Goal: Check status: Check status

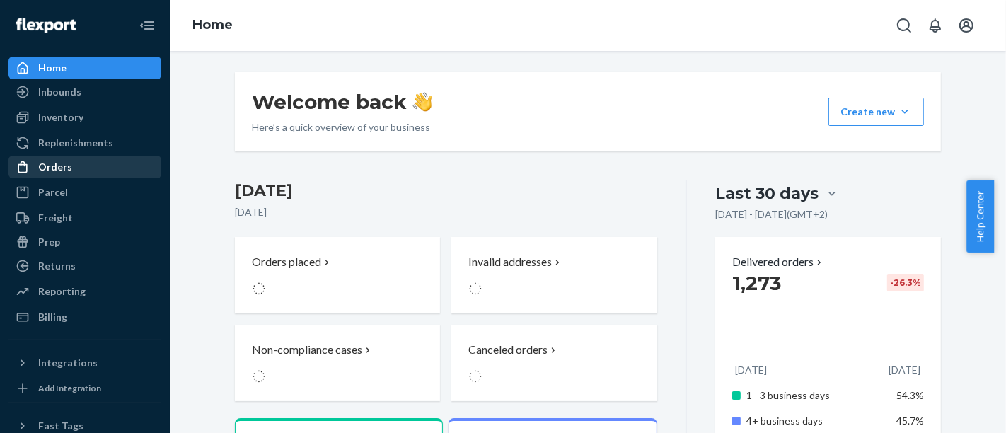
click at [110, 168] on div "Orders" at bounding box center [85, 167] width 150 height 20
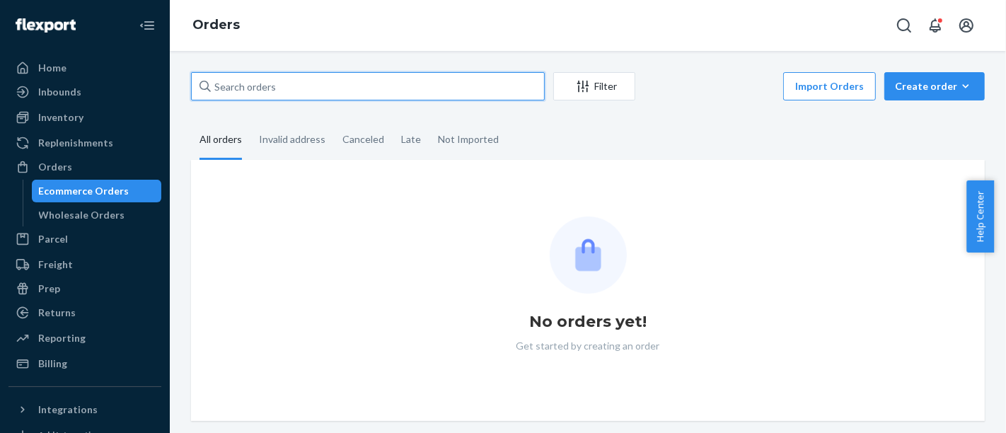
click at [231, 78] on input "text" at bounding box center [368, 86] width 354 height 28
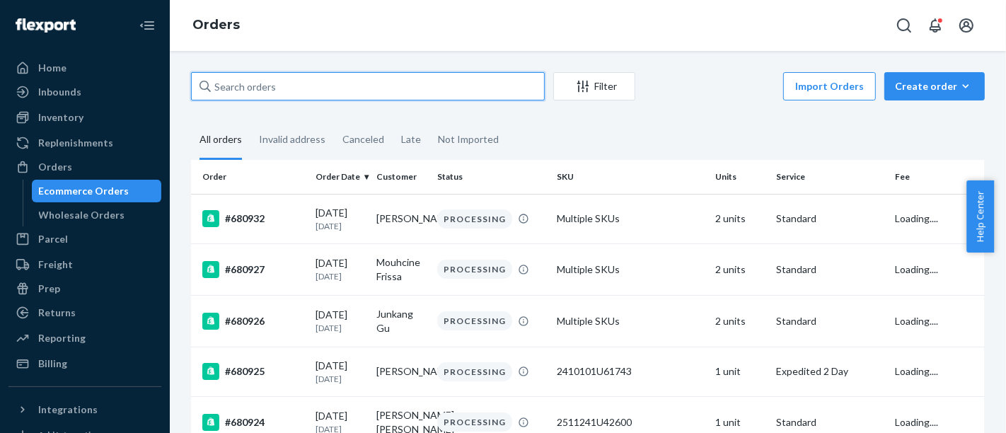
paste input "#666776"
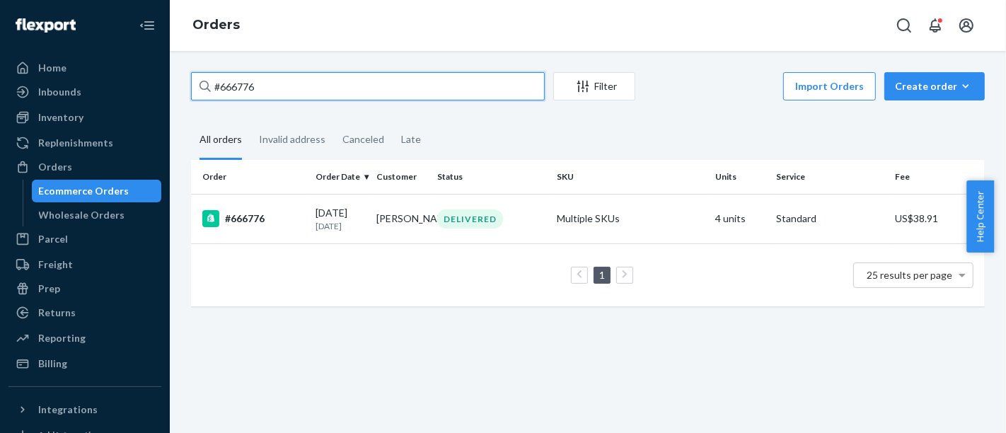
type input "#666776"
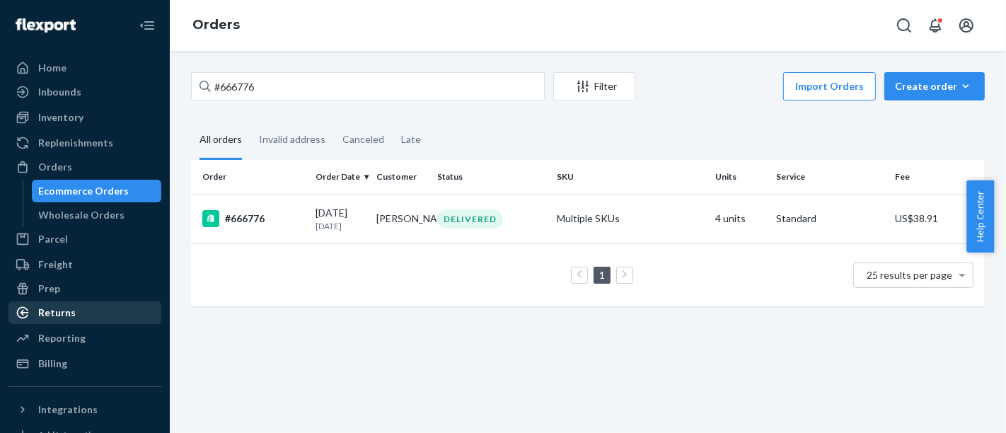
click at [93, 314] on div "Returns" at bounding box center [85, 313] width 150 height 20
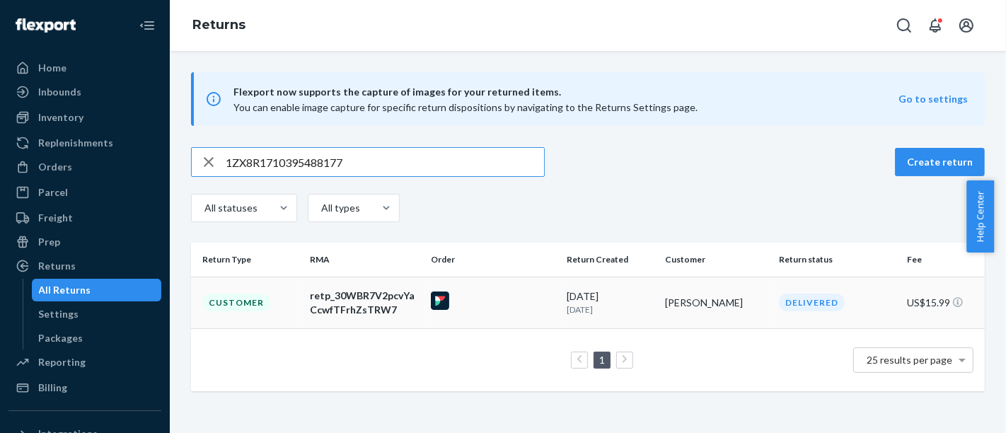
type input "1ZX8R1710395488177"
click at [305, 293] on td "retp_30WBR7V2pcvYaCcwfTFrhZsTRW7" at bounding box center [364, 303] width 121 height 52
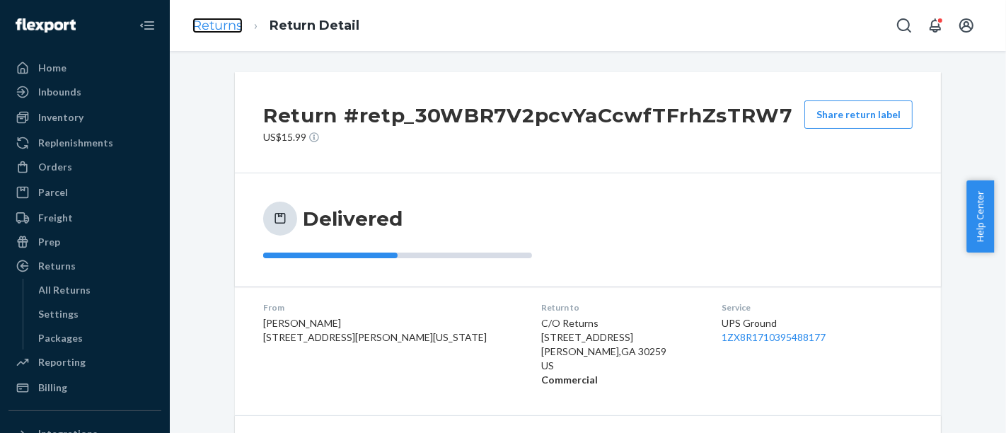
click at [234, 31] on link "Returns" at bounding box center [217, 26] width 50 height 16
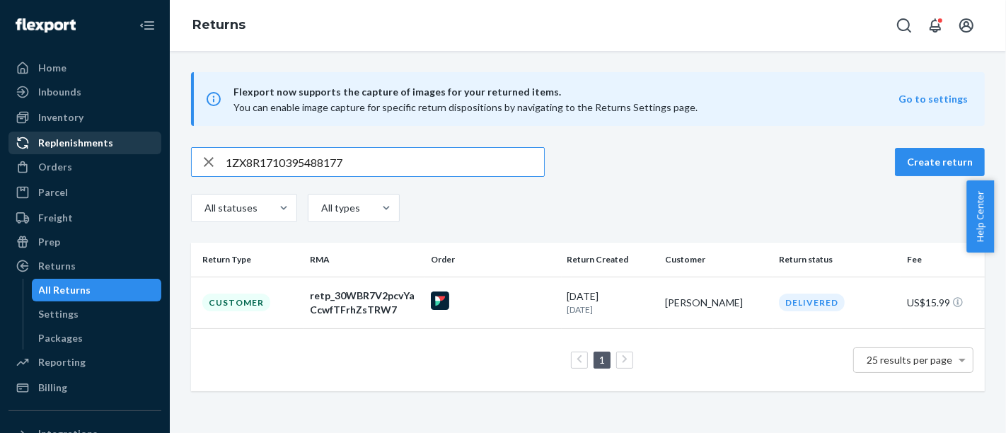
drag, startPoint x: 435, startPoint y: 156, endPoint x: 27, endPoint y: 135, distance: 408.7
click at [30, 135] on div "Home Inbounds Shipping Plans Problems Inventory Products Branded Packaging Repl…" at bounding box center [503, 216] width 1006 height 433
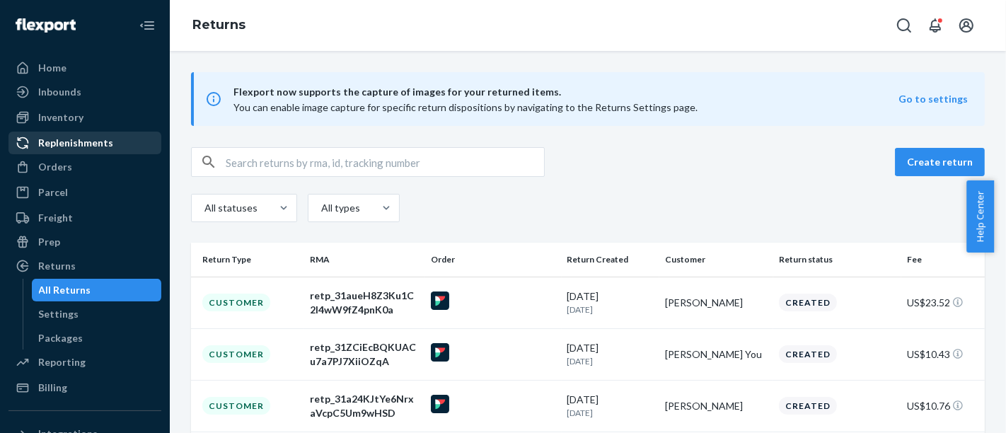
drag, startPoint x: 318, startPoint y: 140, endPoint x: 332, endPoint y: 158, distance: 22.6
click at [332, 158] on input "text" at bounding box center [385, 162] width 318 height 28
paste input "666776"
type input "666776"
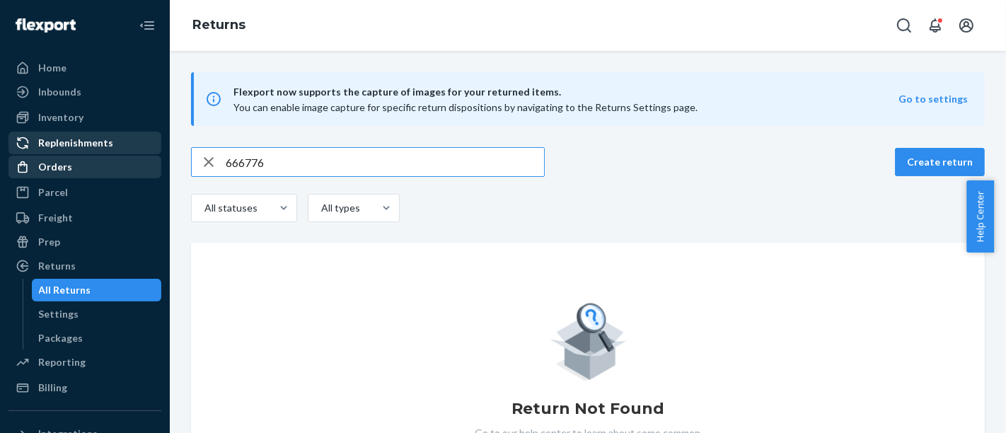
drag, startPoint x: 332, startPoint y: 158, endPoint x: 76, endPoint y: 158, distance: 255.4
click at [76, 158] on div "Home Inbounds Shipping Plans Problems Inventory Products Branded Packaging Repl…" at bounding box center [503, 216] width 1006 height 433
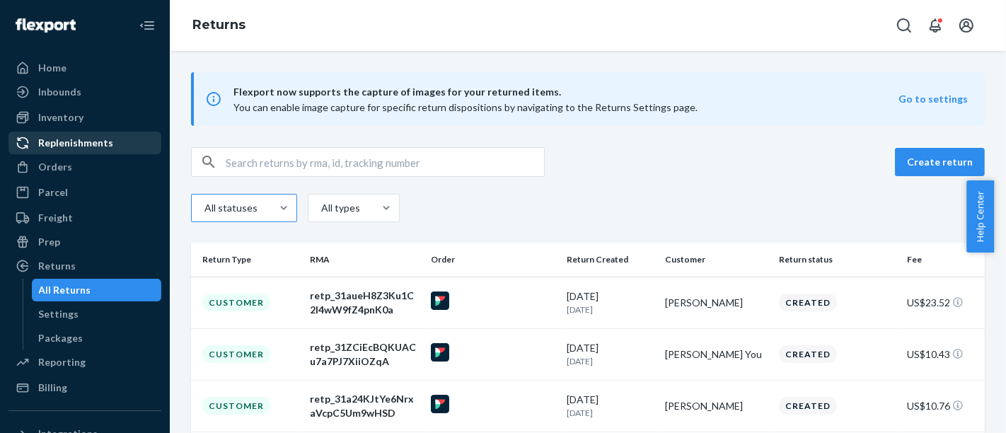
click at [250, 207] on div "All statuses" at bounding box center [229, 208] width 51 height 14
click at [187, 208] on input "All statuses" at bounding box center [187, 208] width 0 height 0
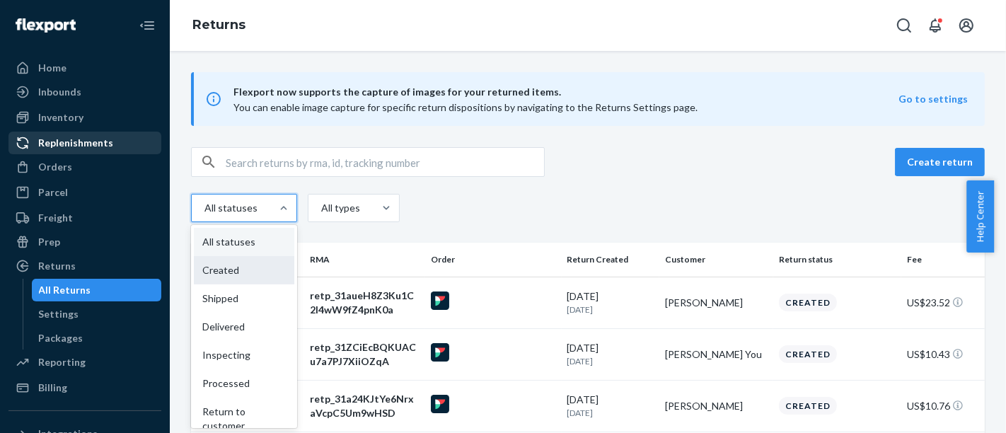
scroll to position [71, 0]
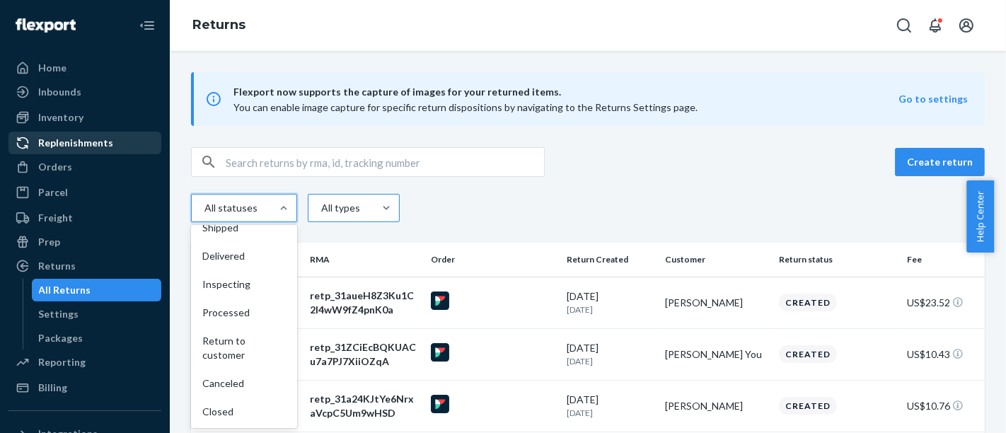
click at [365, 214] on div "All types" at bounding box center [340, 207] width 65 height 25
click at [289, 208] on input "All types" at bounding box center [289, 208] width 0 height 0
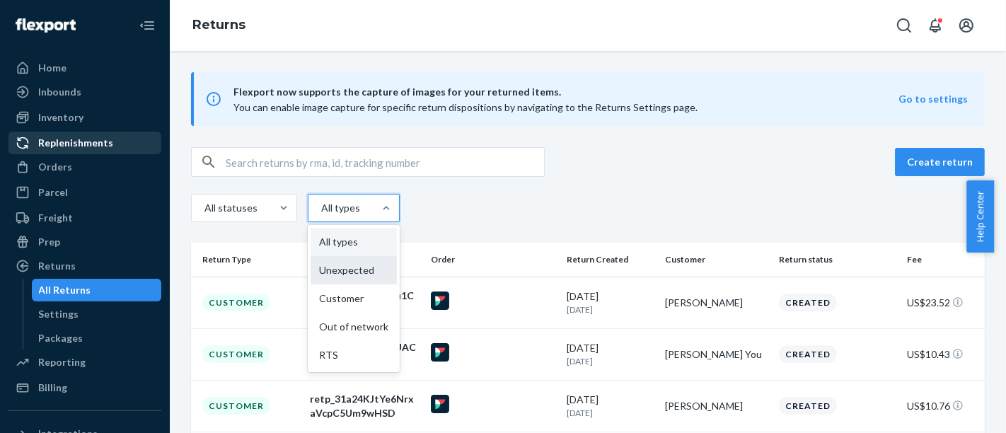
click at [366, 279] on div "Unexpected" at bounding box center [354, 270] width 86 height 28
click at [289, 208] on input "option Unexpected focused, 2 of 5. 5 results available. Use Up and Down to choo…" at bounding box center [289, 208] width 0 height 0
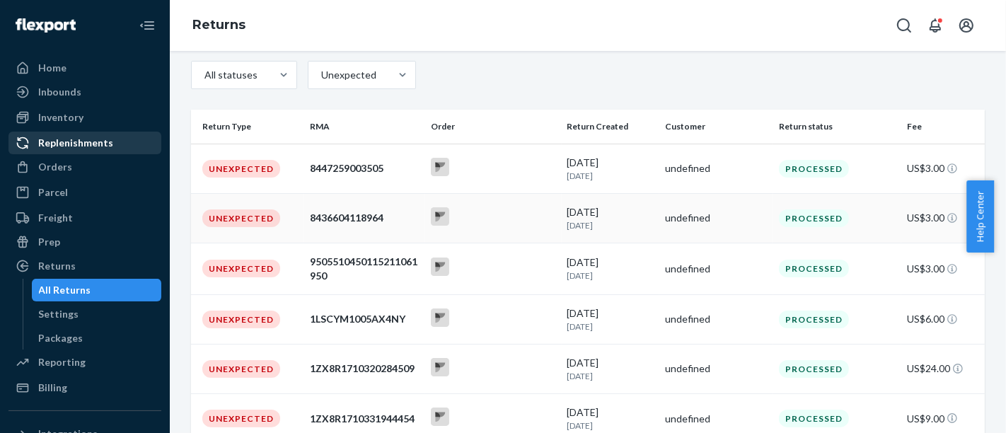
scroll to position [100, 0]
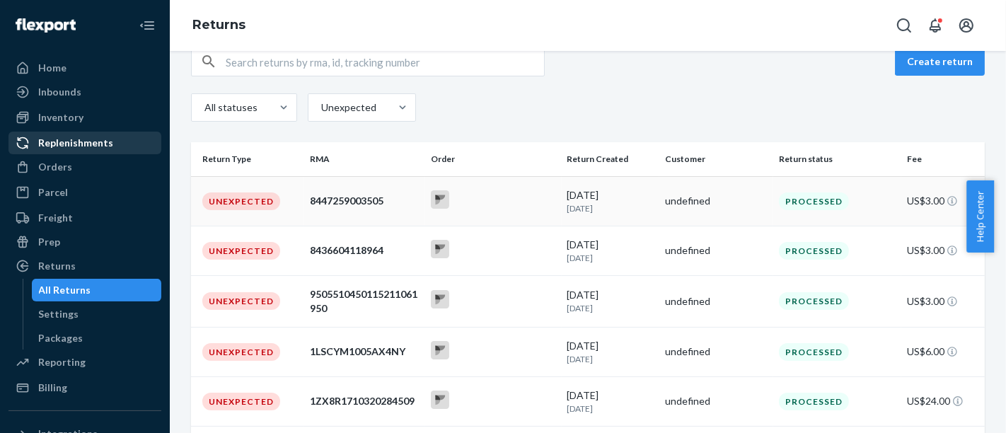
click at [345, 212] on td "8447259003505" at bounding box center [364, 201] width 121 height 50
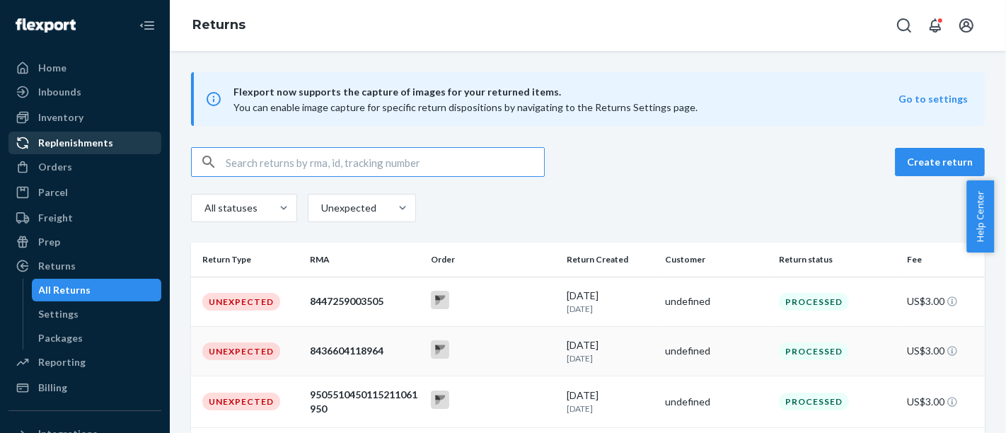
click at [392, 350] on div "8436604118964" at bounding box center [365, 351] width 110 height 14
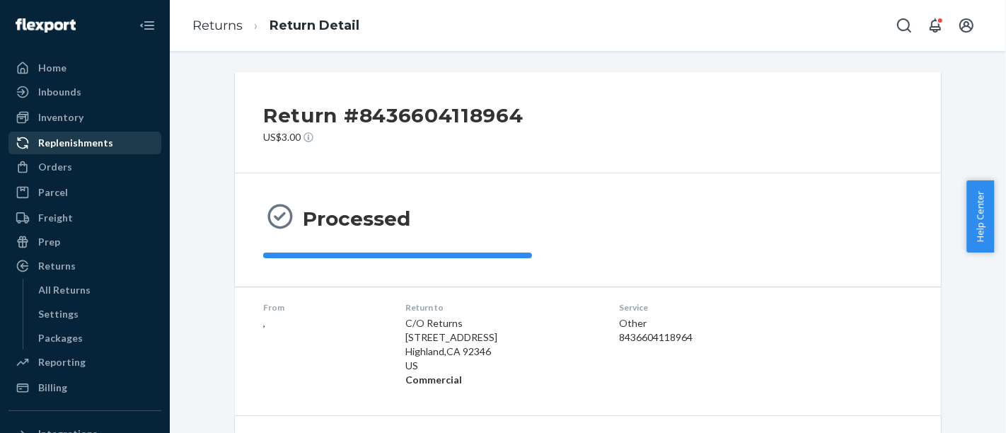
scroll to position [214, 0]
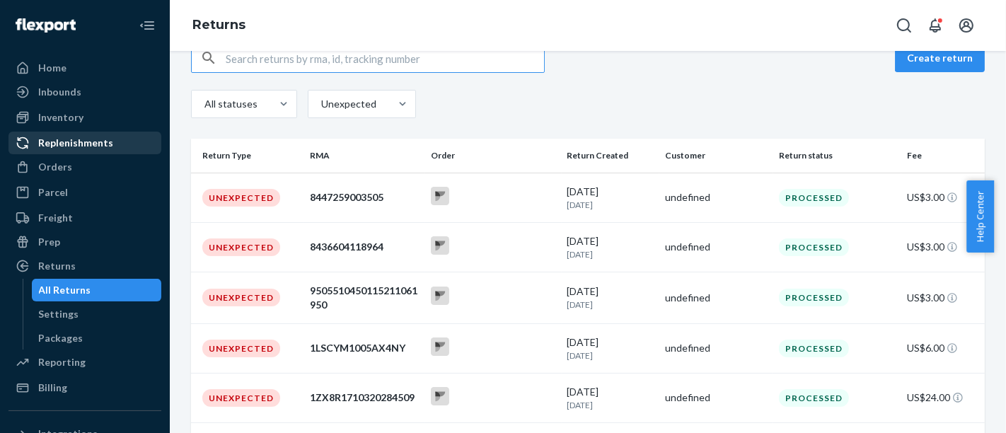
scroll to position [157, 0]
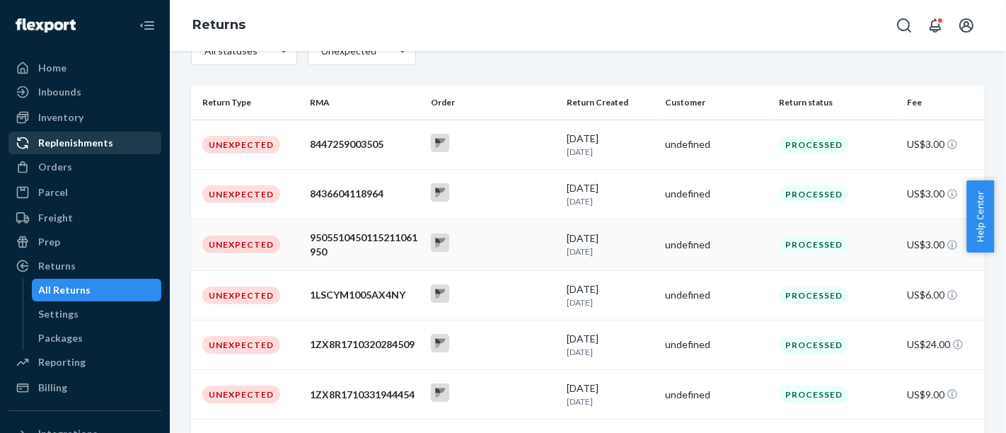
click at [357, 231] on div "9505510450115211061950" at bounding box center [365, 245] width 110 height 28
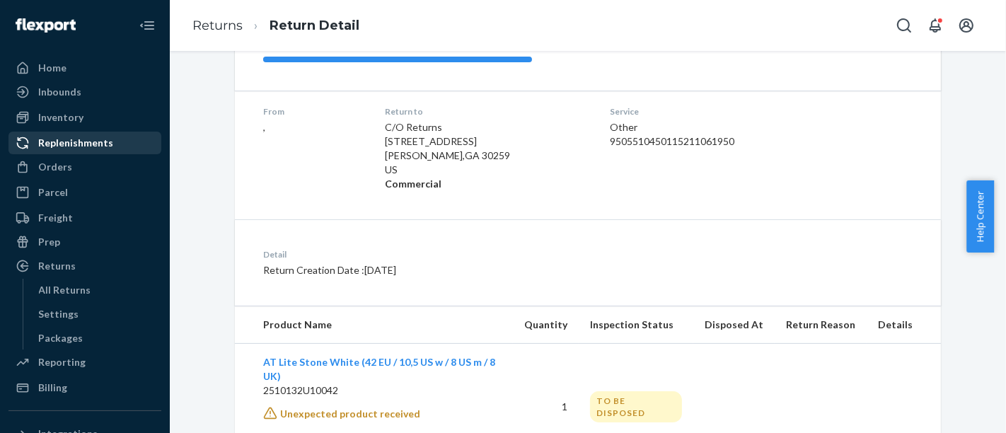
scroll to position [173, 0]
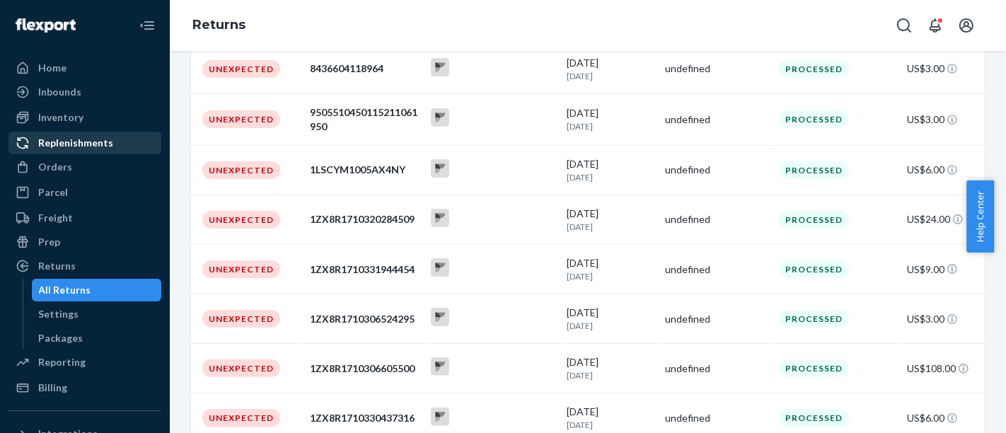
scroll to position [258, 0]
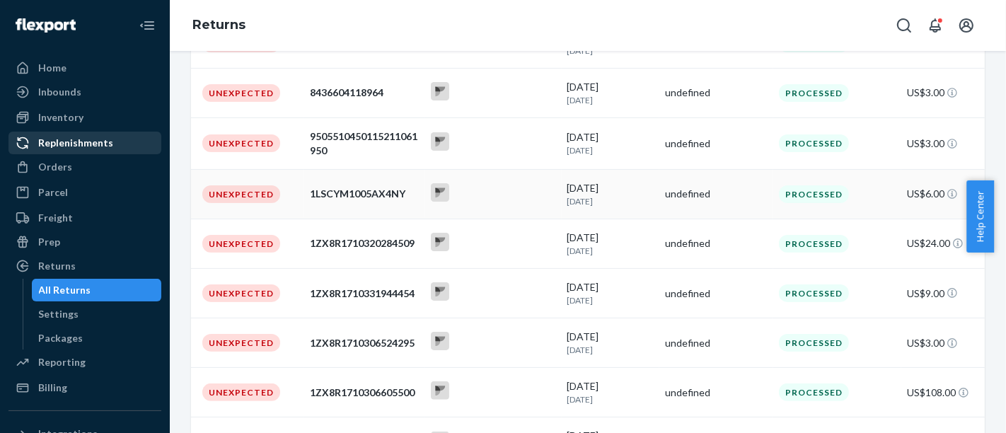
click at [340, 199] on div "1LSCYM1005AX4NY" at bounding box center [365, 194] width 110 height 14
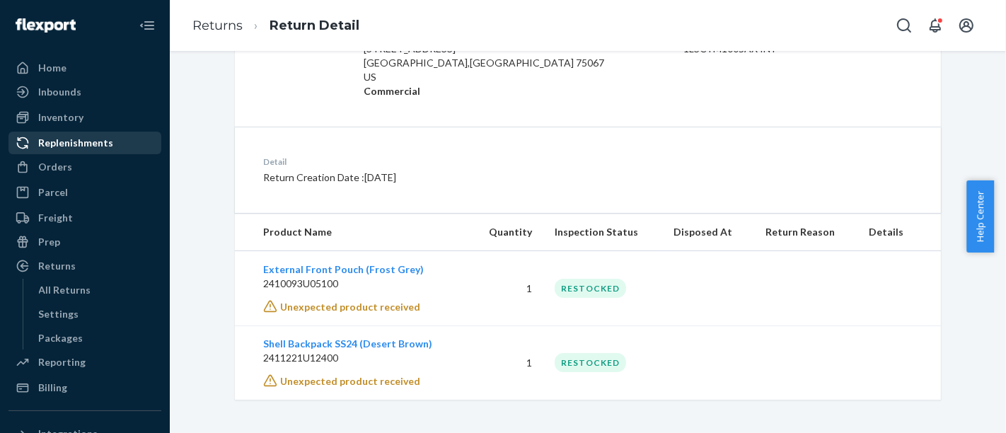
scroll to position [131, 0]
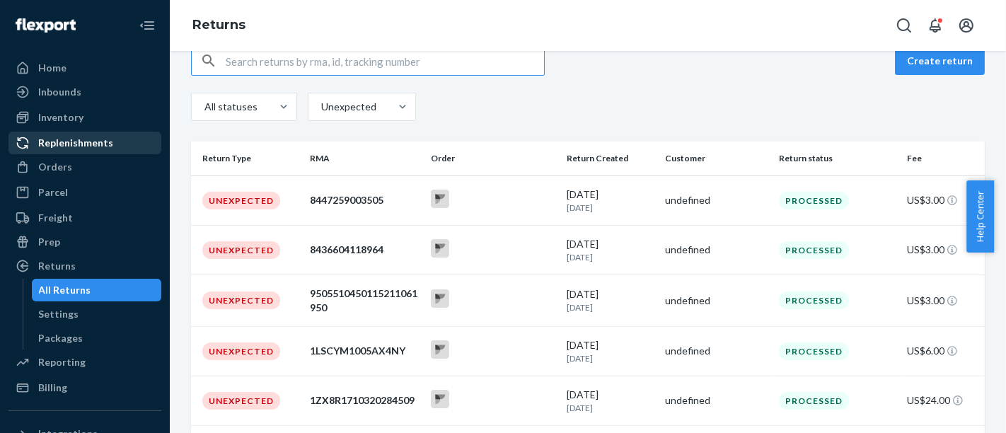
scroll to position [157, 0]
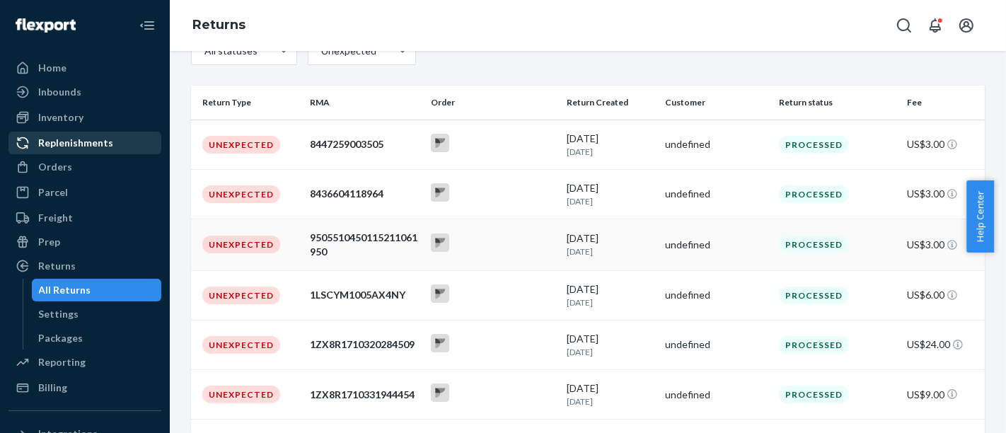
click at [390, 243] on div "9505510450115211061950" at bounding box center [365, 245] width 110 height 28
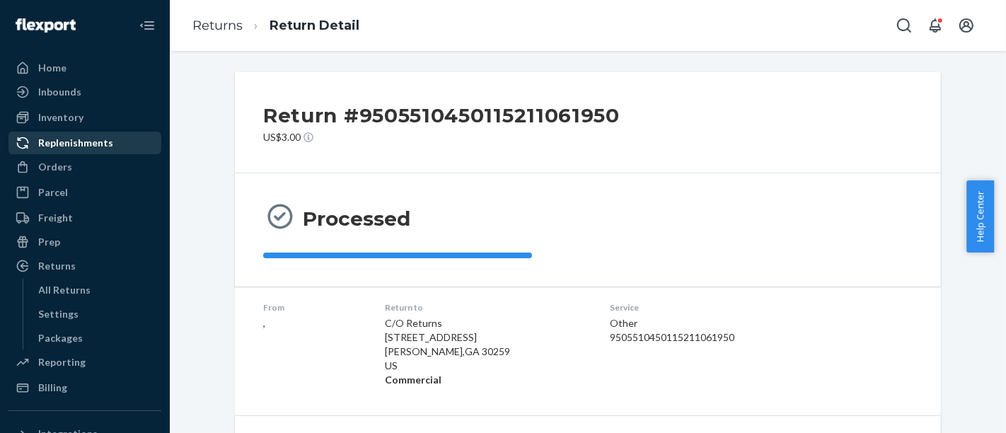
scroll to position [251, 0]
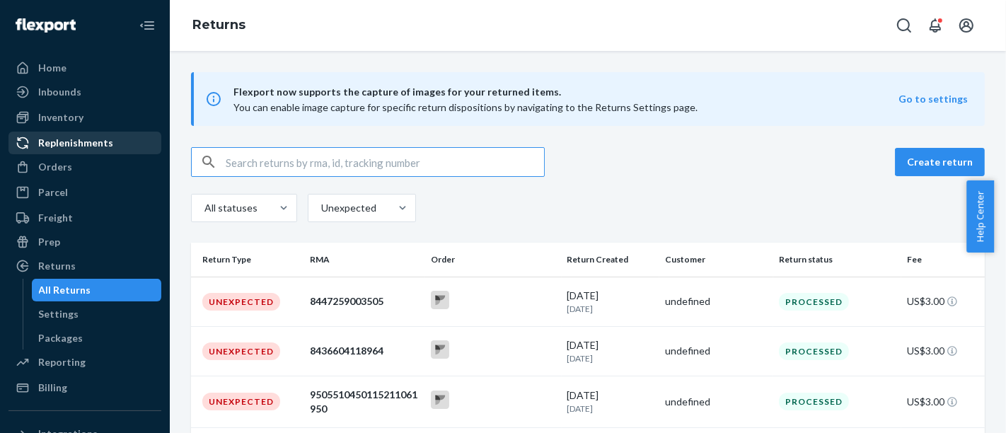
click at [349, 205] on div "Unexpected" at bounding box center [347, 208] width 53 height 14
click at [306, 208] on input "Unexpected" at bounding box center [306, 208] width 0 height 0
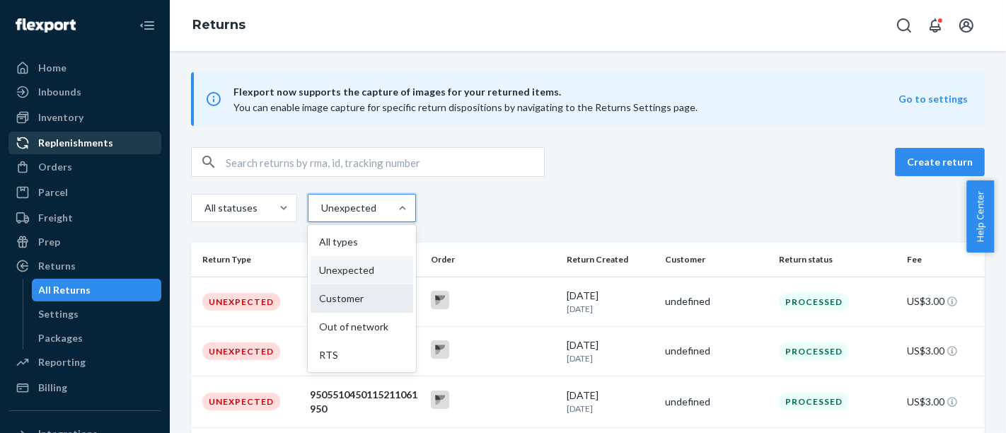
click at [361, 303] on div "Customer" at bounding box center [362, 298] width 103 height 28
click at [306, 208] on input "option Customer focused, 3 of 5. 5 results available. Use Up and Down to choose…" at bounding box center [306, 208] width 0 height 0
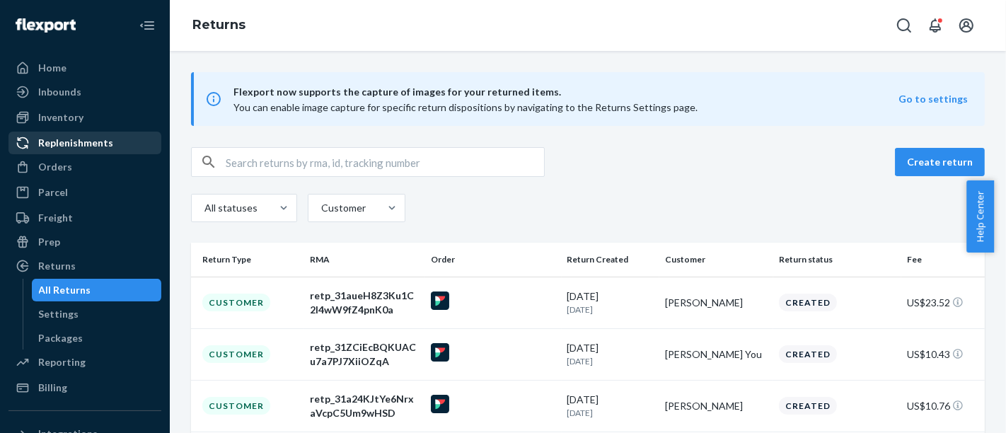
click at [278, 159] on input "text" at bounding box center [385, 162] width 318 height 28
paste input "[PERSON_NAME]"
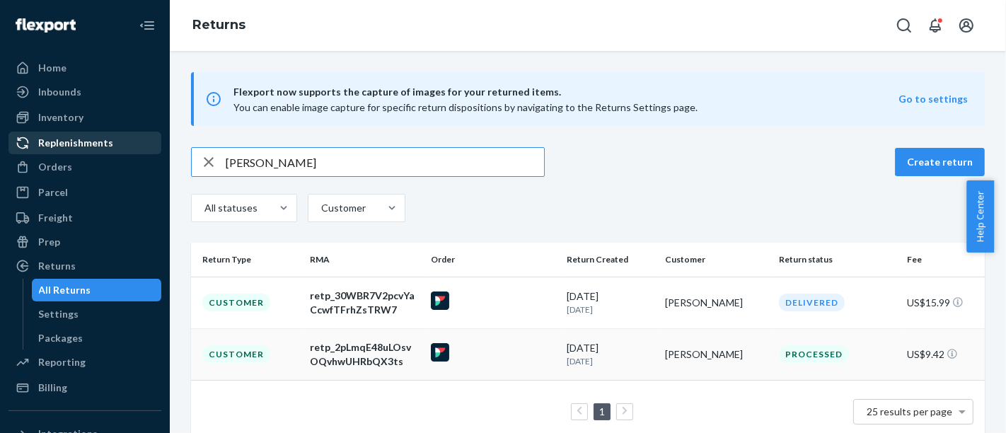
type input "[PERSON_NAME]"
click at [340, 356] on div "retp_2pLmqE48uLOsvOQvhwUHRbQX3ts" at bounding box center [365, 354] width 110 height 28
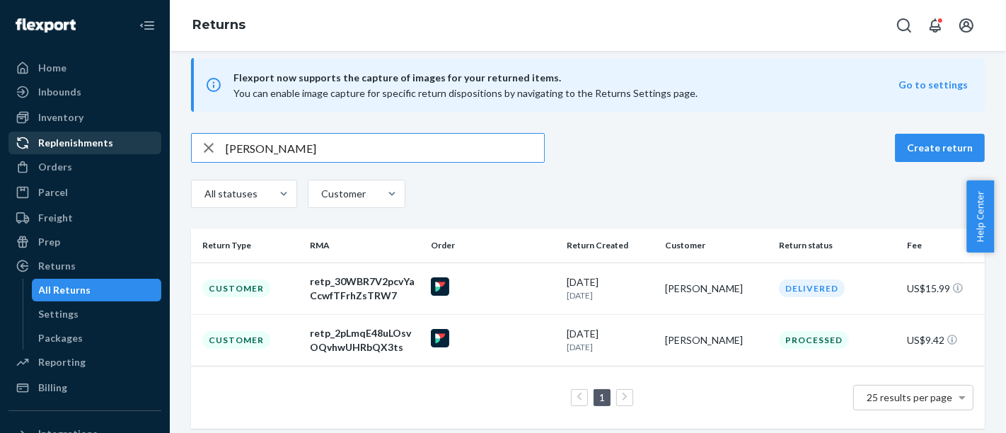
scroll to position [22, 0]
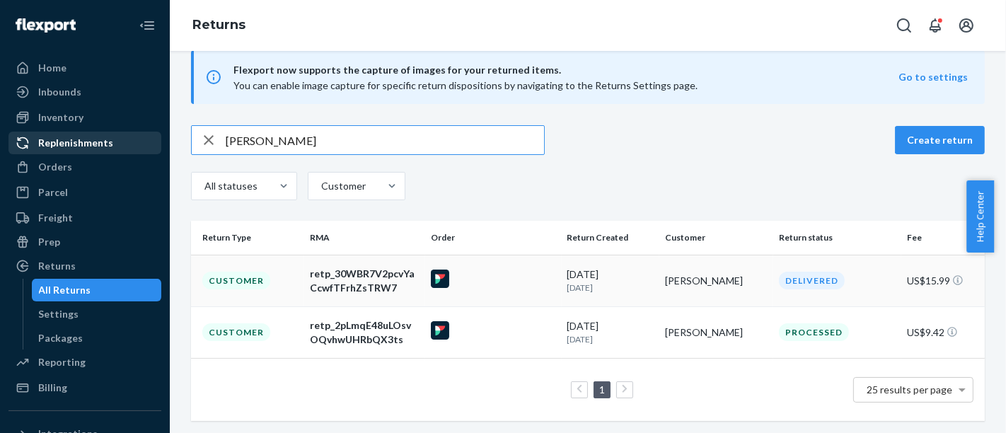
click at [347, 275] on div "retp_30WBR7V2pcvYaCcwfTFrhZsTRW7" at bounding box center [365, 281] width 110 height 28
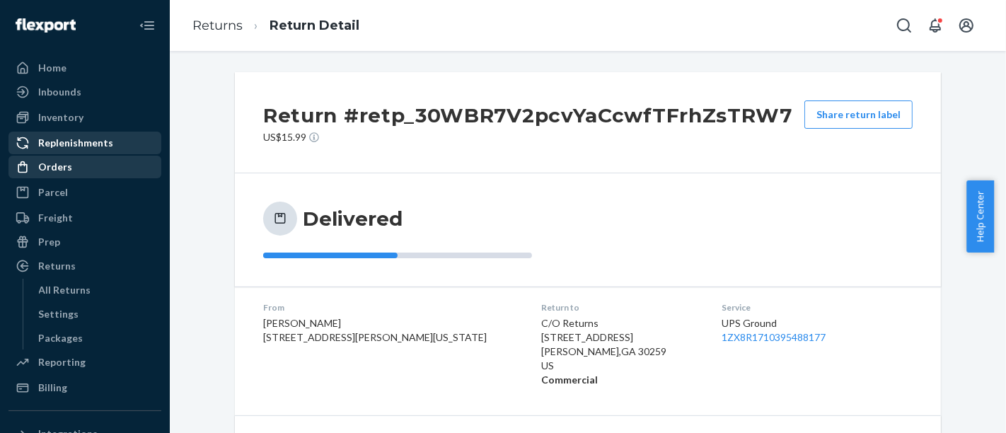
click at [59, 170] on div "Orders" at bounding box center [55, 167] width 34 height 14
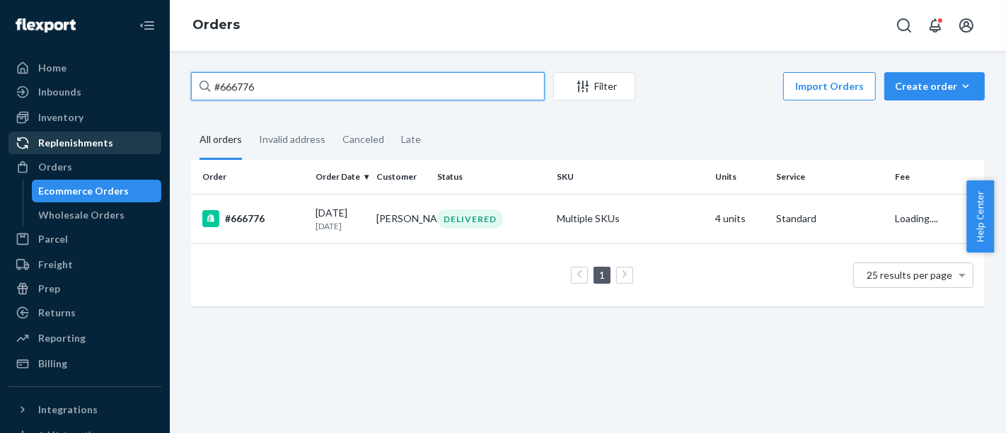
click at [248, 86] on input "#666776" at bounding box center [368, 86] width 354 height 28
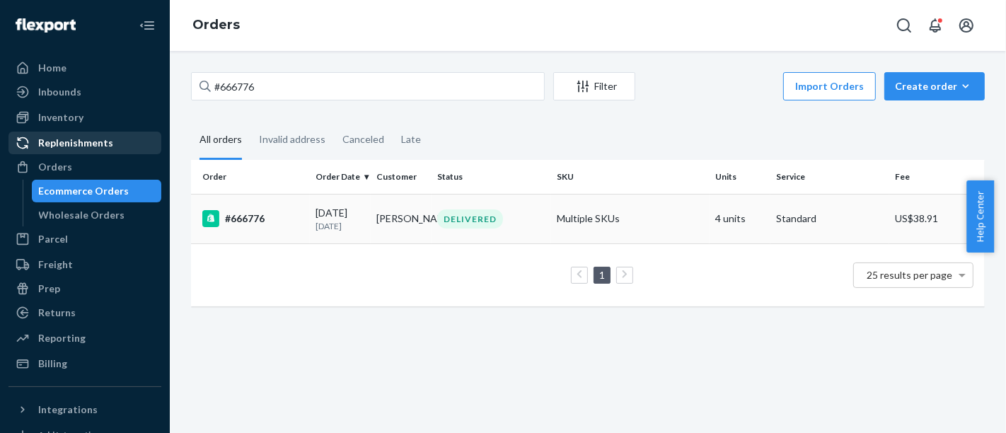
click at [316, 219] on div "[DATE] [DATE]" at bounding box center [341, 219] width 50 height 26
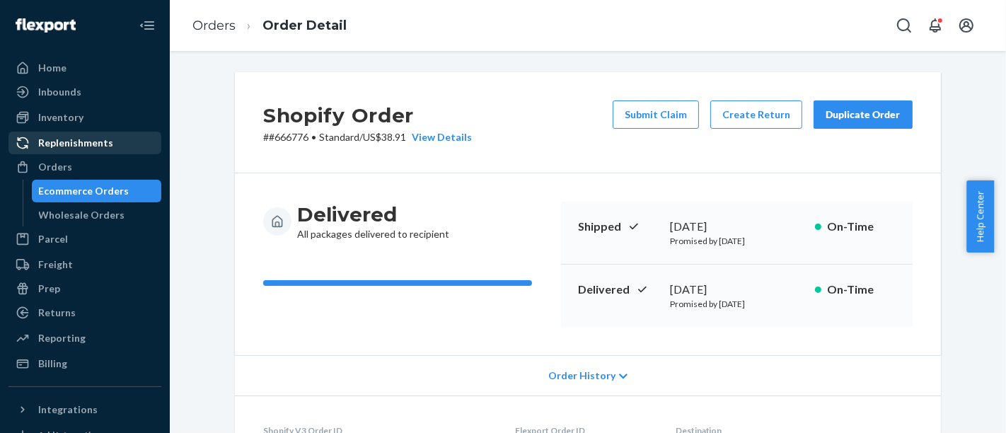
click at [265, 158] on div "Shopify Order # #666776 • Standard / US$38.91 View Details Submit Claim Create …" at bounding box center [588, 122] width 706 height 101
click at [235, 289] on div "Delivered All packages delivered to recipient Shipped [DATE] Promised by [DATE]…" at bounding box center [588, 264] width 706 height 182
